Goal: Task Accomplishment & Management: Manage account settings

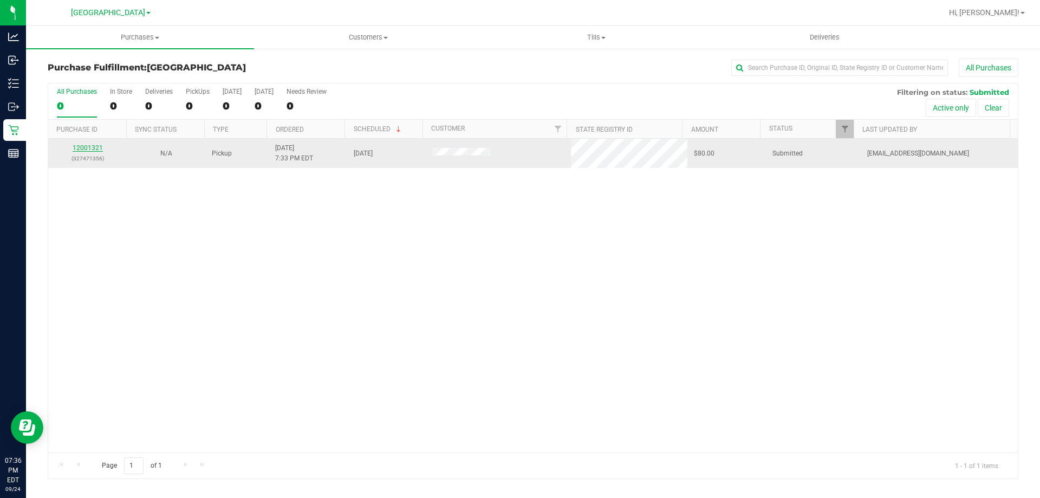
click at [94, 148] on link "12001321" at bounding box center [88, 148] width 30 height 8
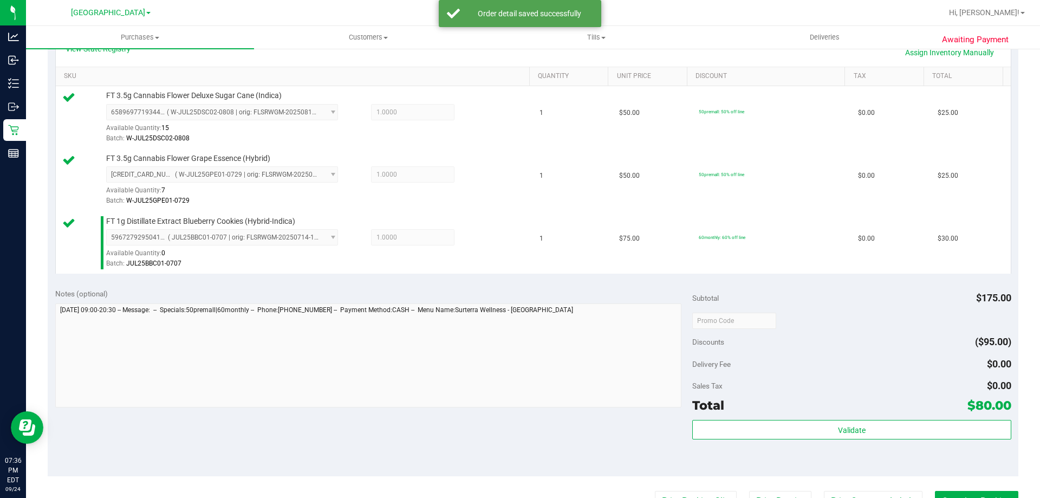
scroll to position [271, 0]
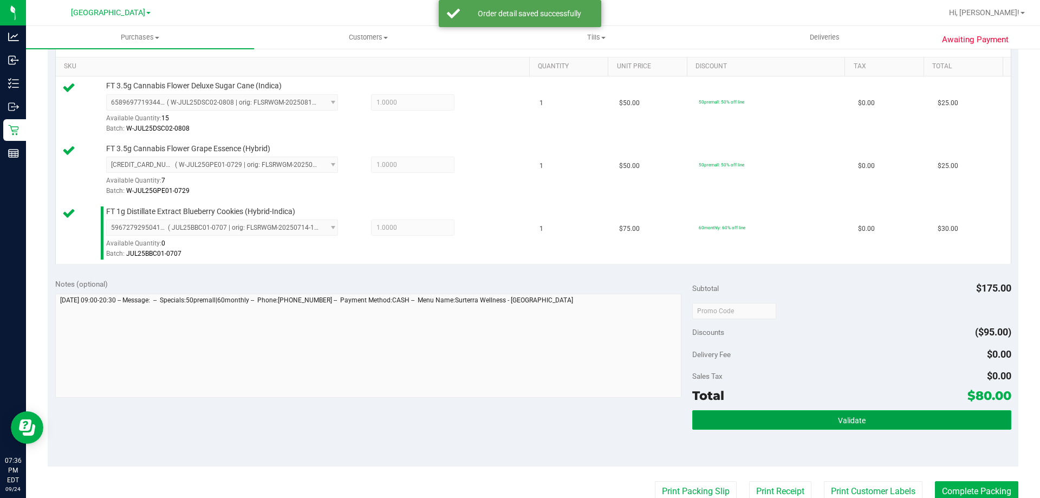
click at [813, 417] on button "Validate" at bounding box center [851, 420] width 319 height 20
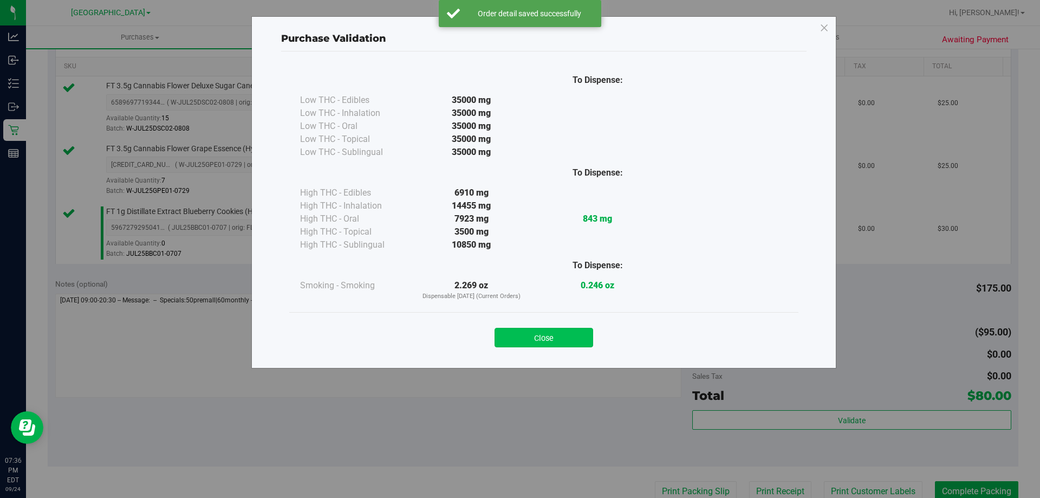
click at [581, 328] on button "Close" at bounding box center [544, 338] width 99 height 20
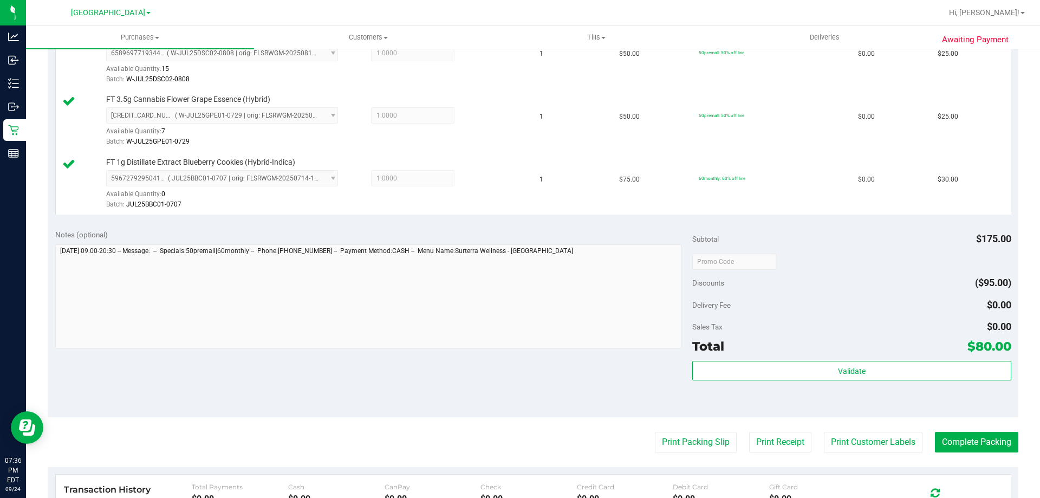
scroll to position [379, 0]
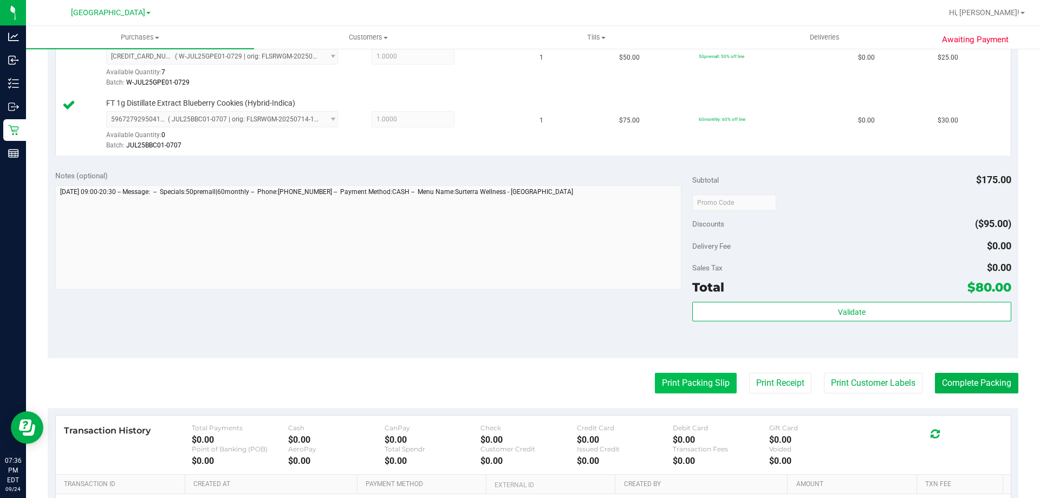
click at [715, 374] on button "Print Packing Slip" at bounding box center [696, 383] width 82 height 21
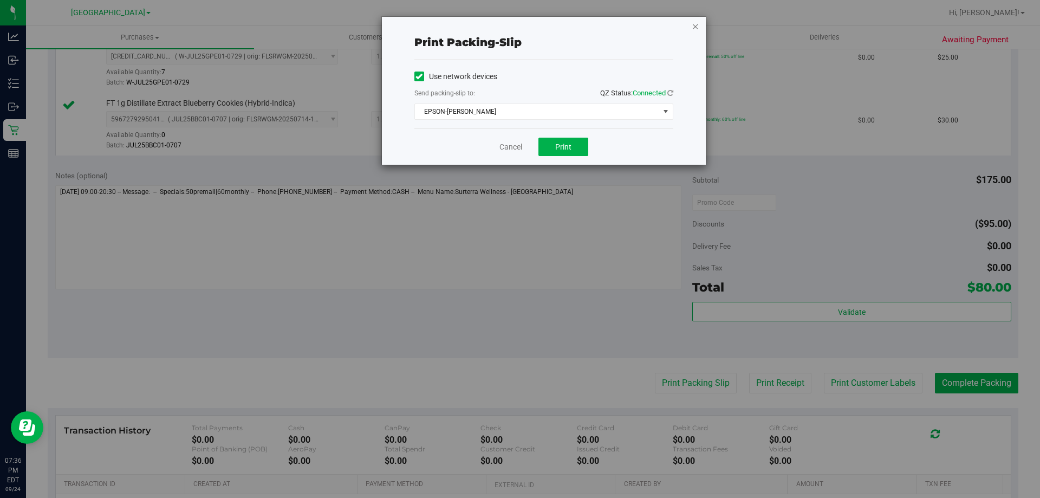
click at [693, 24] on icon "button" at bounding box center [696, 26] width 8 height 13
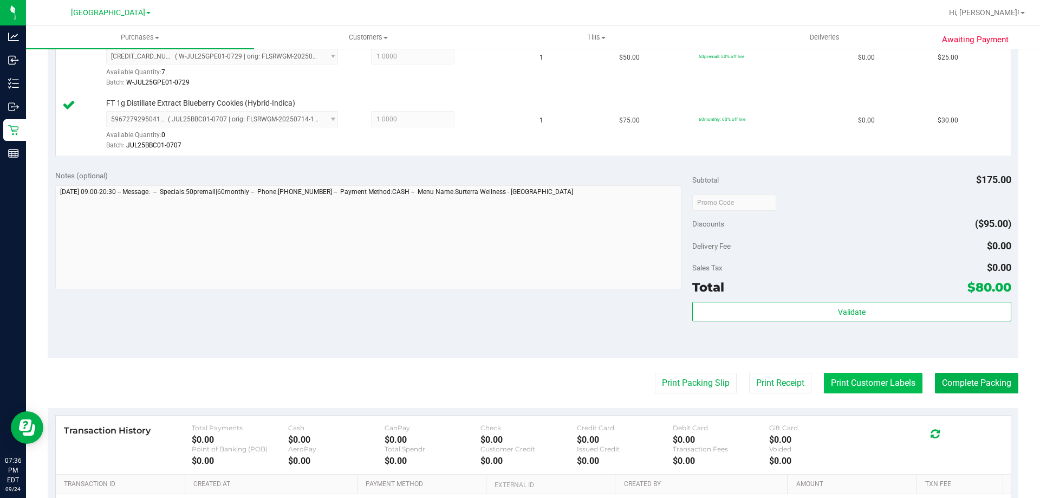
click at [902, 392] on button "Print Customer Labels" at bounding box center [873, 383] width 99 height 21
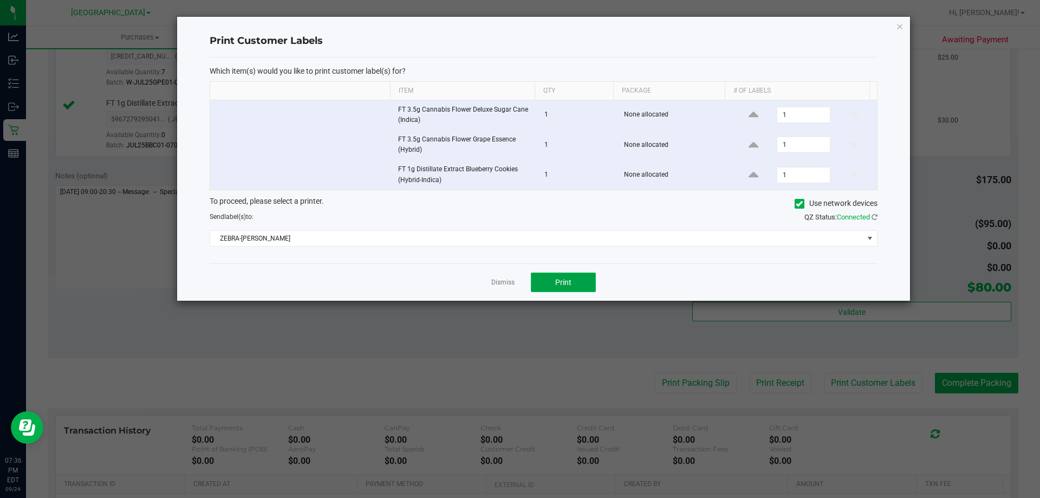
click at [577, 282] on button "Print" at bounding box center [563, 283] width 65 height 20
click at [998, 384] on ngb-modal-window "Print Customer Labels Which item(s) would you like to print customer label(s) f…" at bounding box center [524, 249] width 1048 height 498
click at [902, 27] on icon "button" at bounding box center [900, 26] width 8 height 13
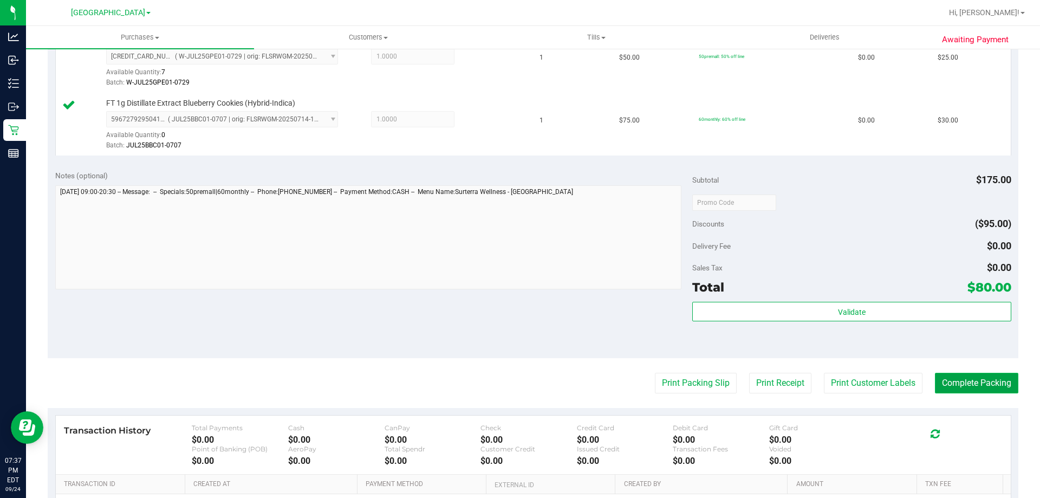
click at [975, 386] on button "Complete Packing" at bounding box center [976, 383] width 83 height 21
